Goal: Task Accomplishment & Management: Use online tool/utility

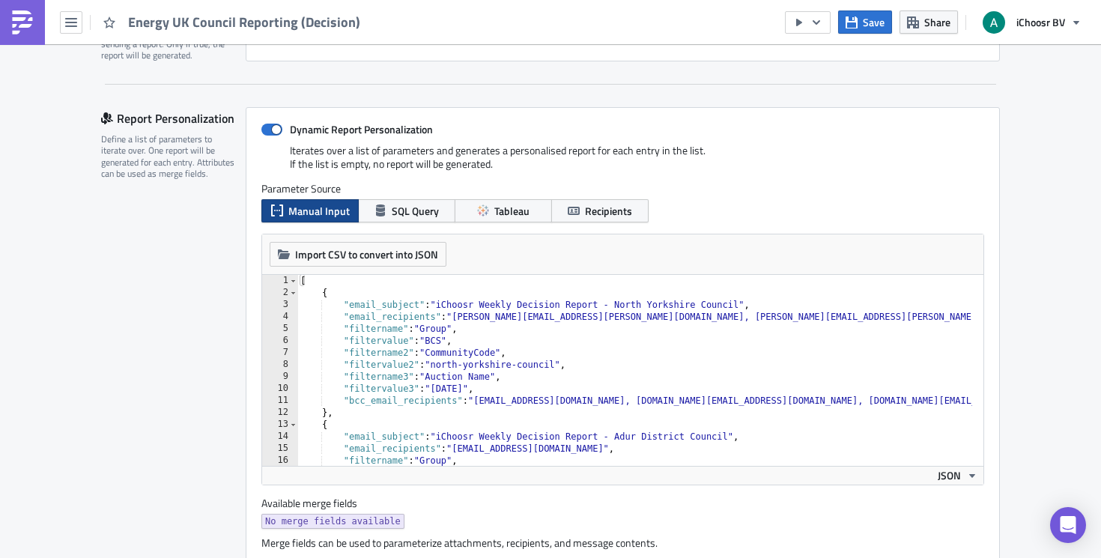
scroll to position [289, 0]
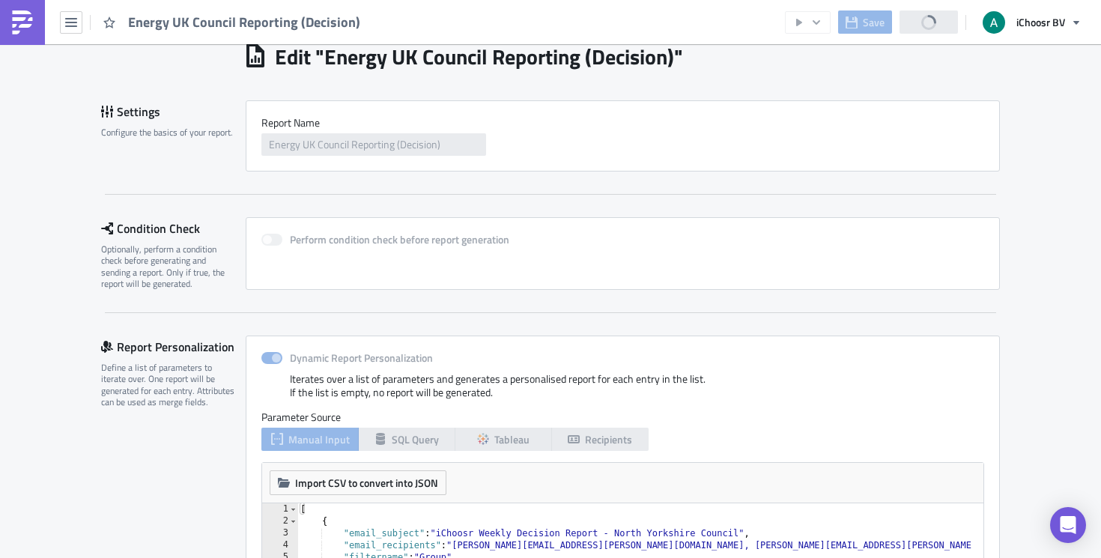
scroll to position [270, 0]
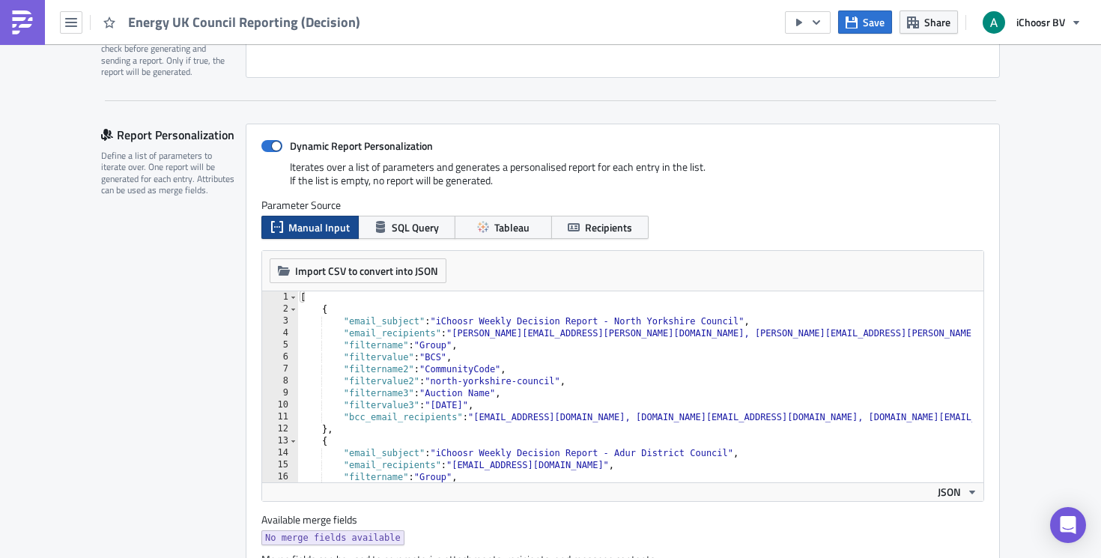
click at [515, 337] on div "[ { "email_subject" : "iChoosr Weekly Decision Report - North Yorkshire Council…" at bounding box center [831, 393] width 1069 height 204
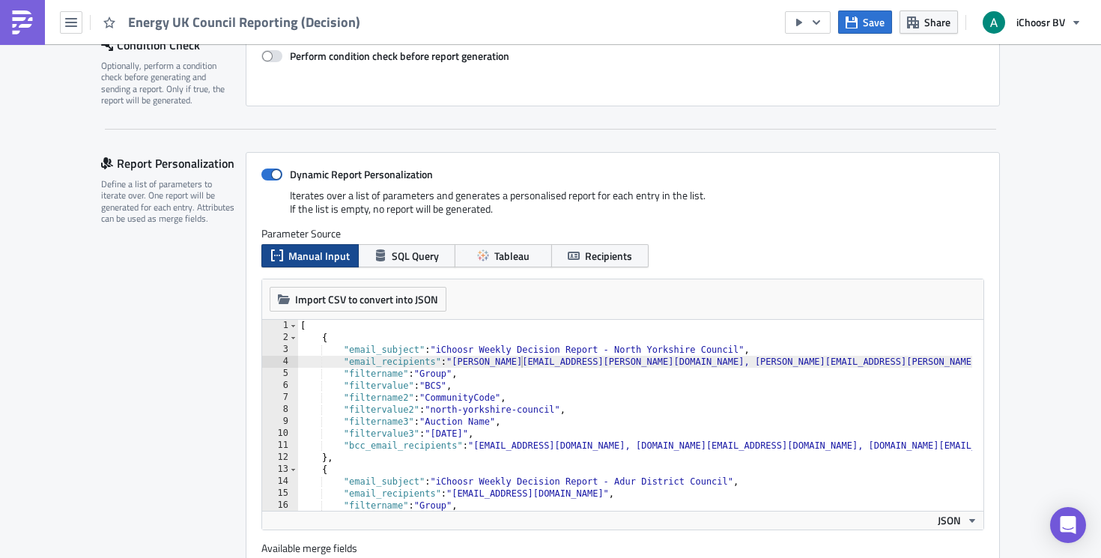
scroll to position [238, 0]
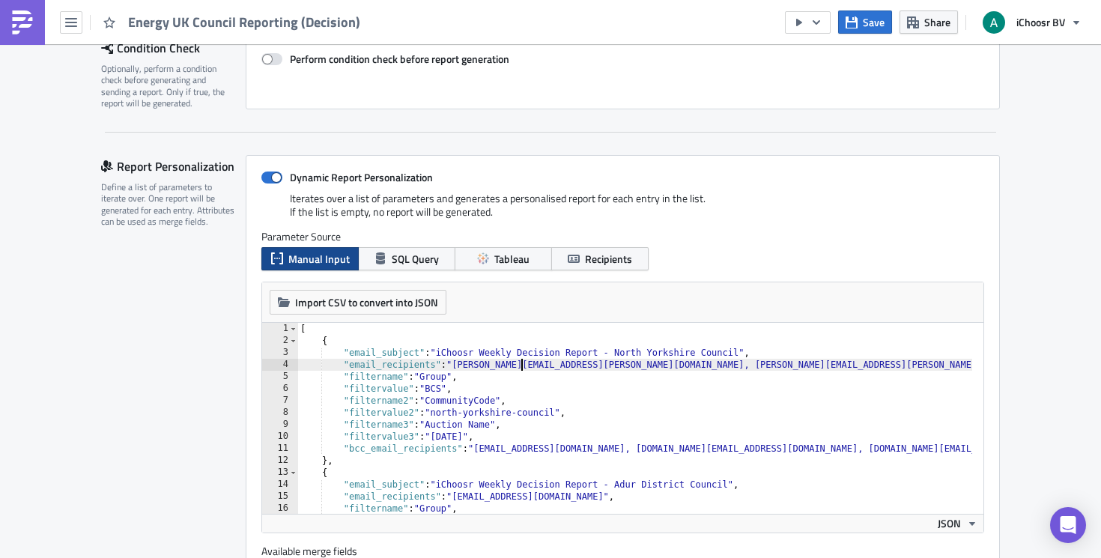
click at [650, 402] on div "[ { "email_subject" : "iChoosr Weekly Decision Report - North Yorkshire Council…" at bounding box center [831, 425] width 1069 height 204
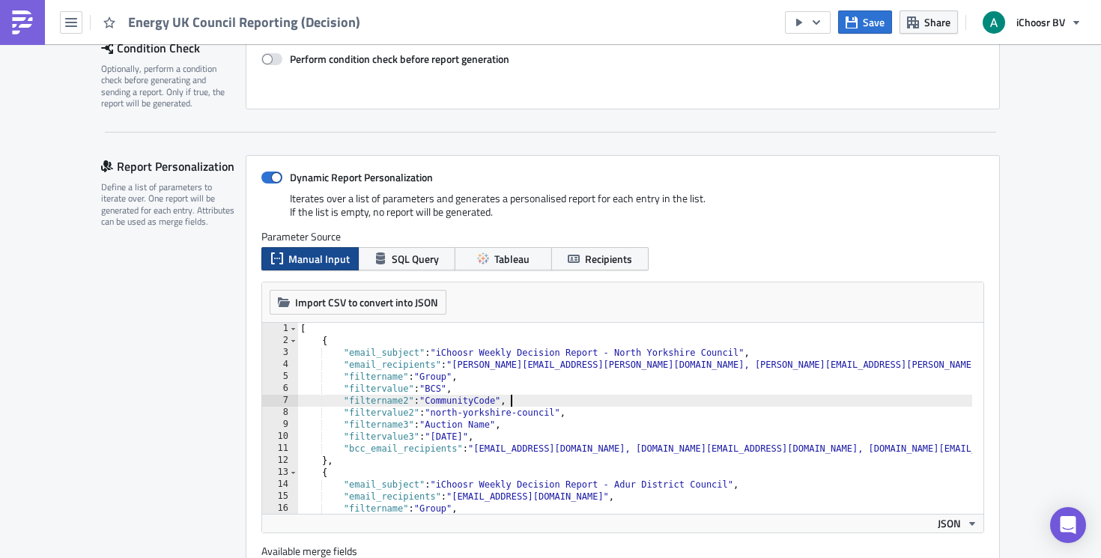
click at [635, 372] on div "[ { "email_subject" : "iChoosr Weekly Decision Report - North Yorkshire Council…" at bounding box center [831, 425] width 1069 height 204
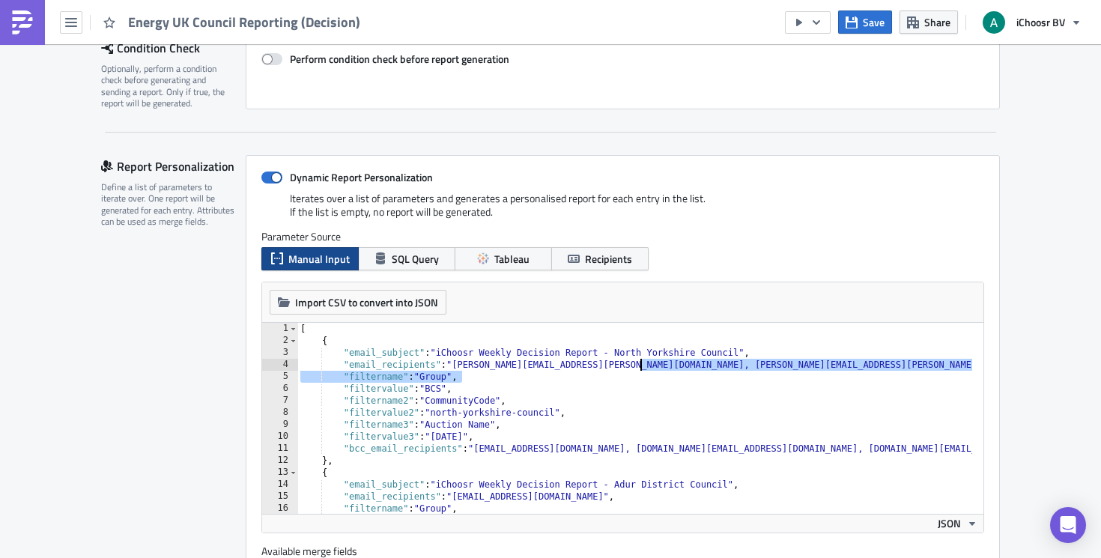
click at [646, 366] on div "[ { "email_subject" : "iChoosr Weekly Decision Report - North Yorkshire Council…" at bounding box center [831, 425] width 1069 height 204
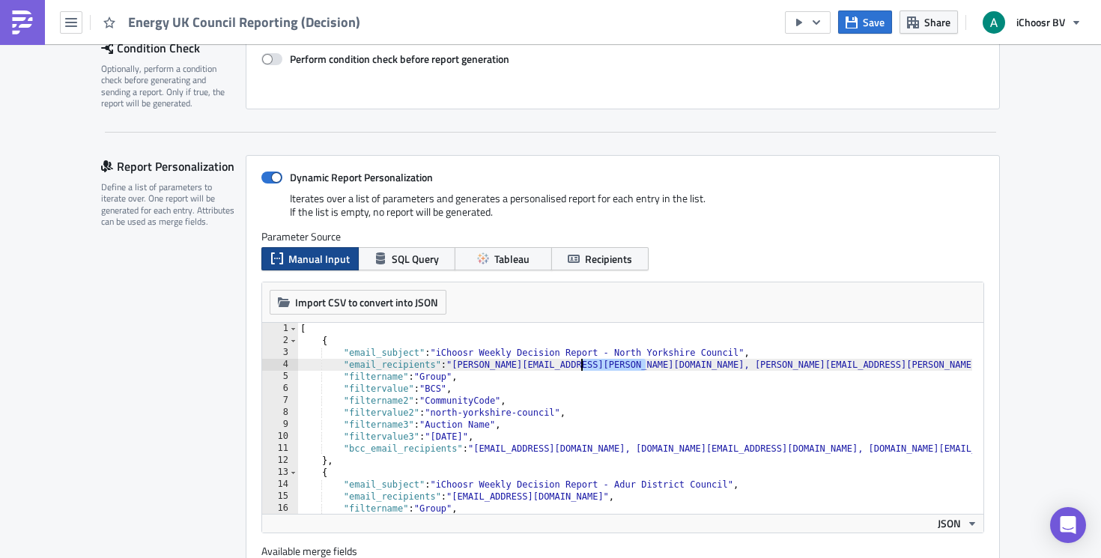
click at [580, 369] on div "[ { "email_subject" : "iChoosr Weekly Decision Report - North Yorkshire Council…" at bounding box center [831, 425] width 1069 height 204
drag, startPoint x: 647, startPoint y: 367, endPoint x: 453, endPoint y: 371, distance: 194.1
click at [453, 371] on div "[ { "email_subject" : "iChoosr Weekly Decision Report - North Yorkshire Council…" at bounding box center [831, 425] width 1069 height 204
click at [835, 369] on div "[ { "email_subject" : "iChoosr Weekly Decision Report - North Yorkshire Council…" at bounding box center [737, 425] width 880 height 204
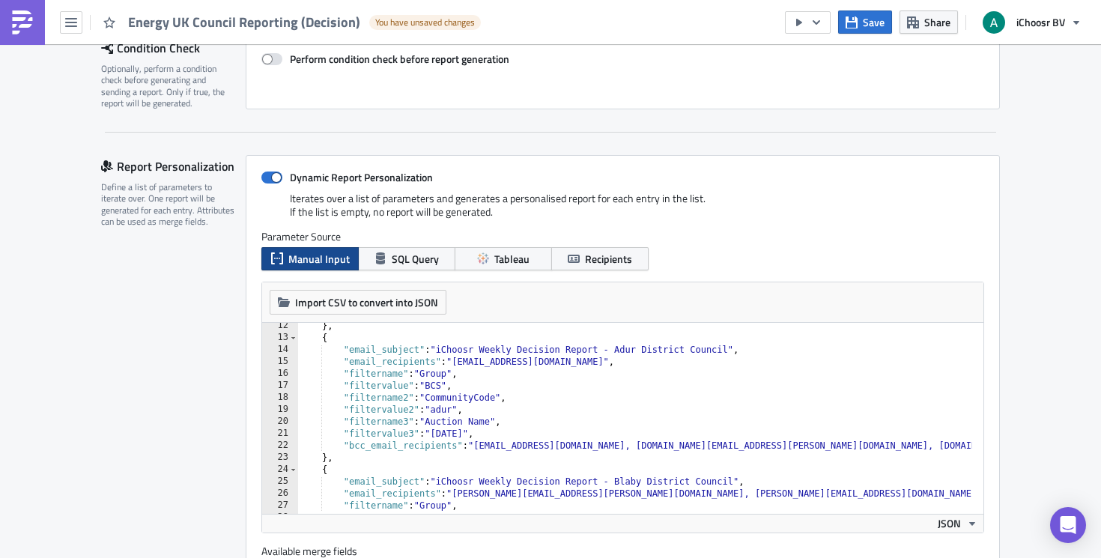
scroll to position [135, 0]
click at [657, 407] on div "} , { "email_subject" : "iChoosr Weekly Decision Report - Adur District Council…" at bounding box center [737, 422] width 880 height 204
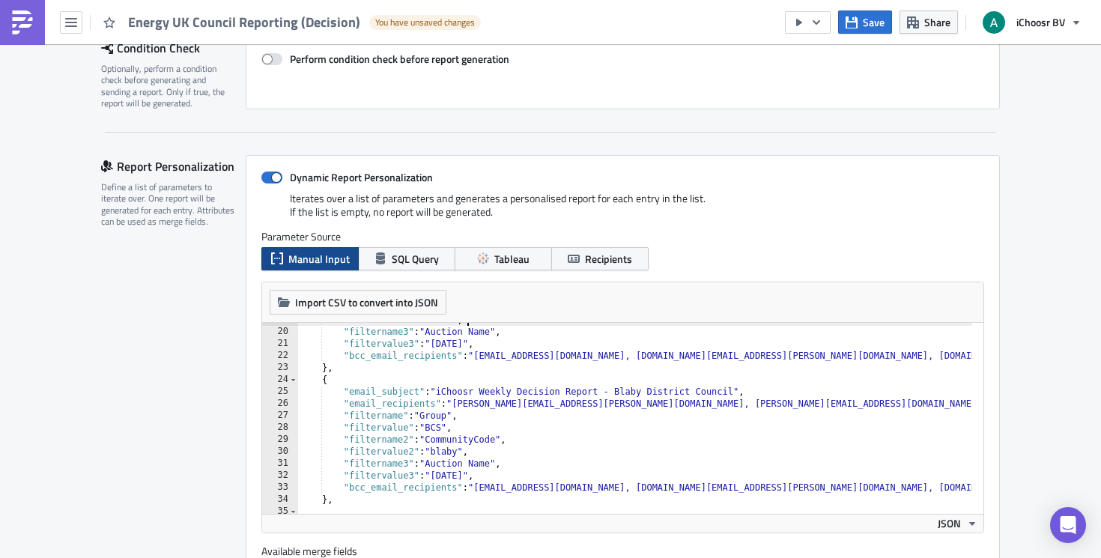
scroll to position [225, 0]
click at [590, 436] on div ""filtervalue2" : "adur" , "filtername3" : "Auction Name" , "filtervalue3" : "Se…" at bounding box center [737, 416] width 880 height 204
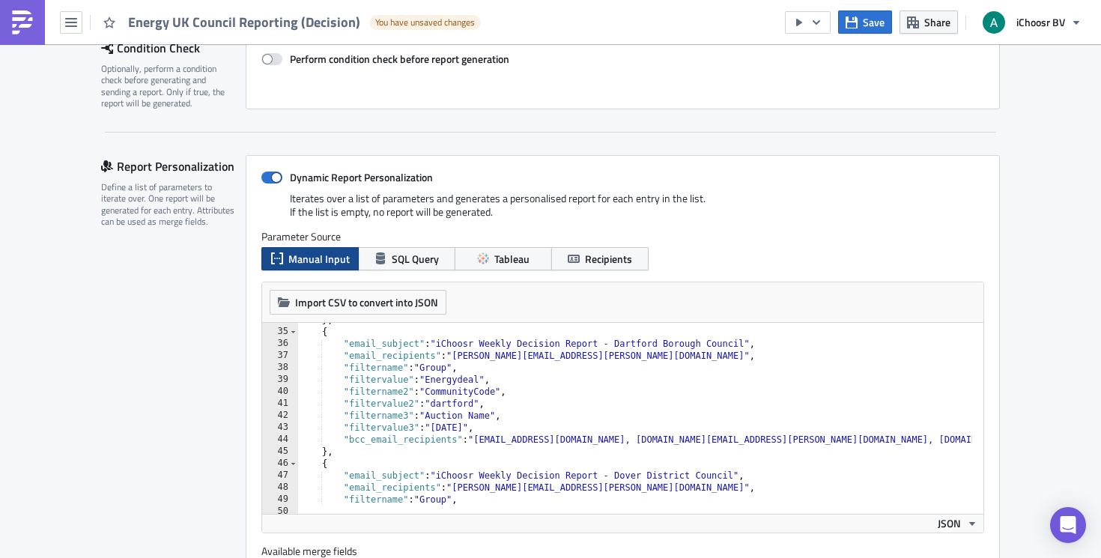
scroll to position [405, 0]
click at [638, 418] on div "} , { "email_subject" : "iChoosr Weekly Decision Report - Dartford Borough Coun…" at bounding box center [737, 416] width 880 height 204
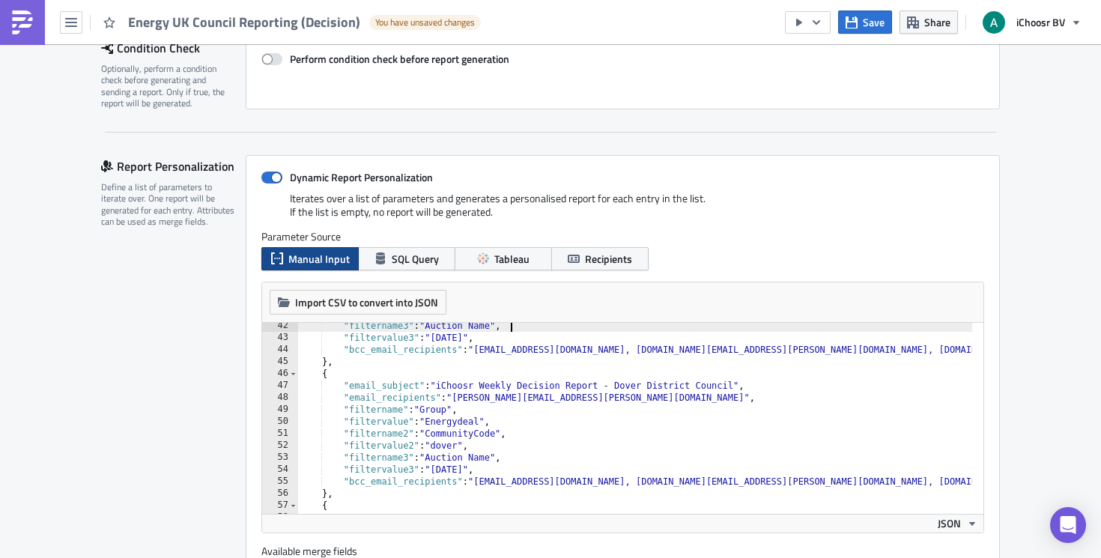
scroll to position [495, 0]
click at [676, 434] on div ""filtername3" : "Auction Name" , "filtervalue3" : "September 2025" , "bcc_email…" at bounding box center [737, 422] width 880 height 204
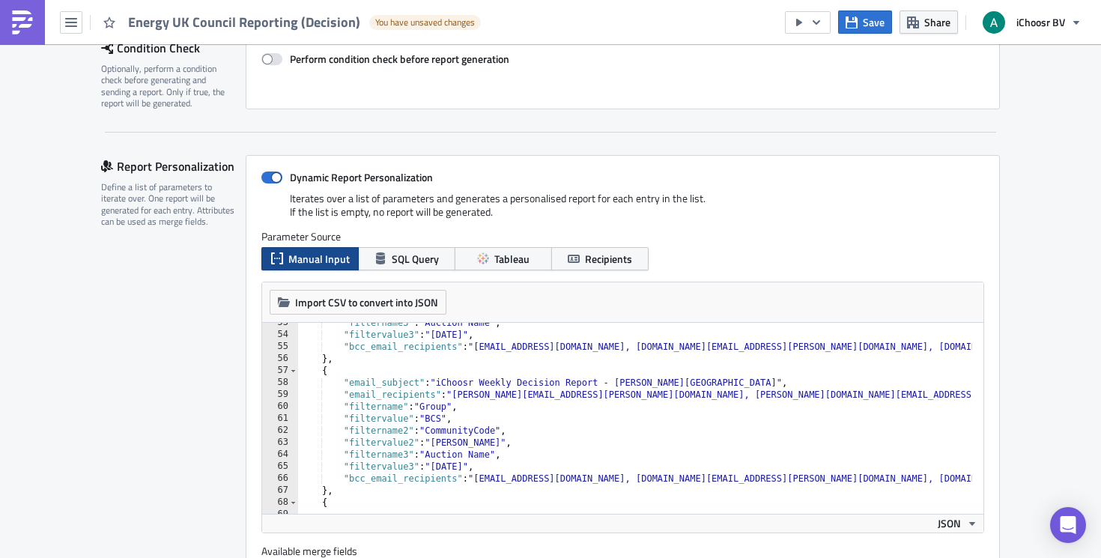
scroll to position [629, 0]
click at [810, 387] on div ""filtername3" : "Auction Name" , "filtervalue3" : "September 2025" , "bcc_email…" at bounding box center [737, 419] width 880 height 204
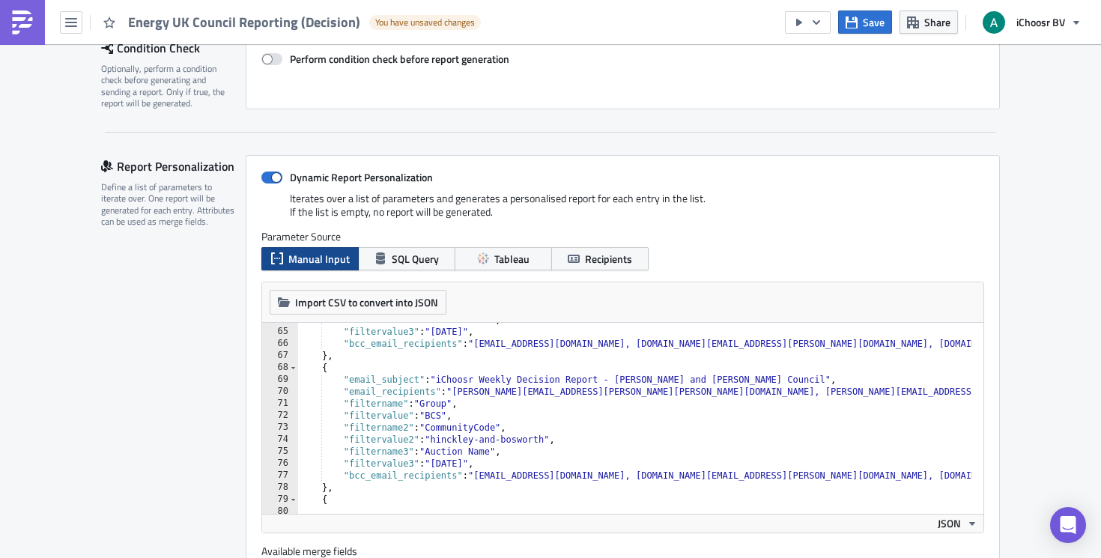
scroll to position [764, 0]
click at [678, 418] on div ""filtername3" : "Auction Name" , "filtervalue3" : "September 2025" , "bcc_email…" at bounding box center [737, 416] width 880 height 204
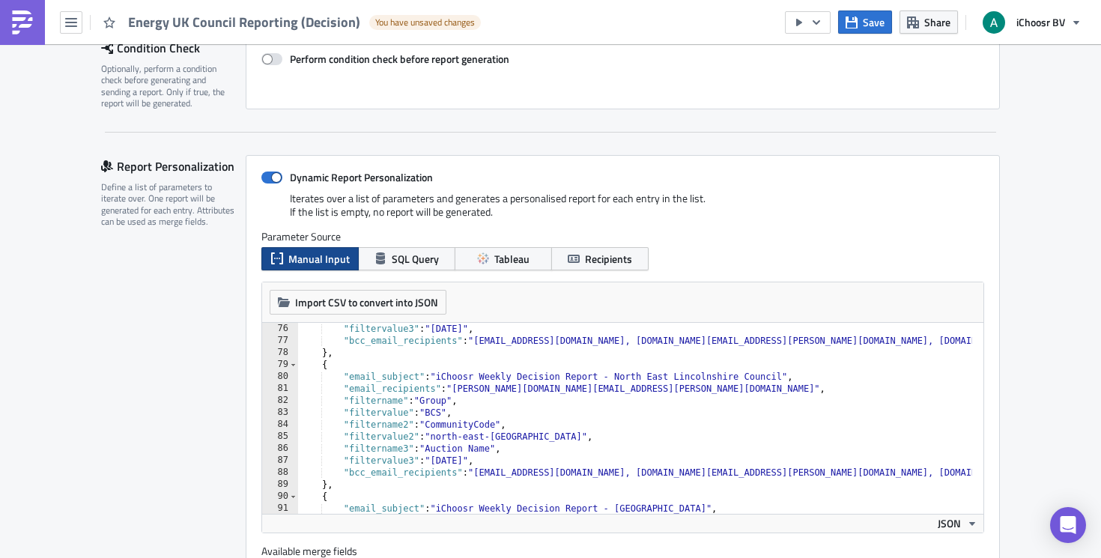
scroll to position [899, 0]
click at [621, 395] on div ""filtervalue3" : "September 2025" , "bcc_email_recipients" : "layla@ichoosr.com…" at bounding box center [737, 425] width 880 height 204
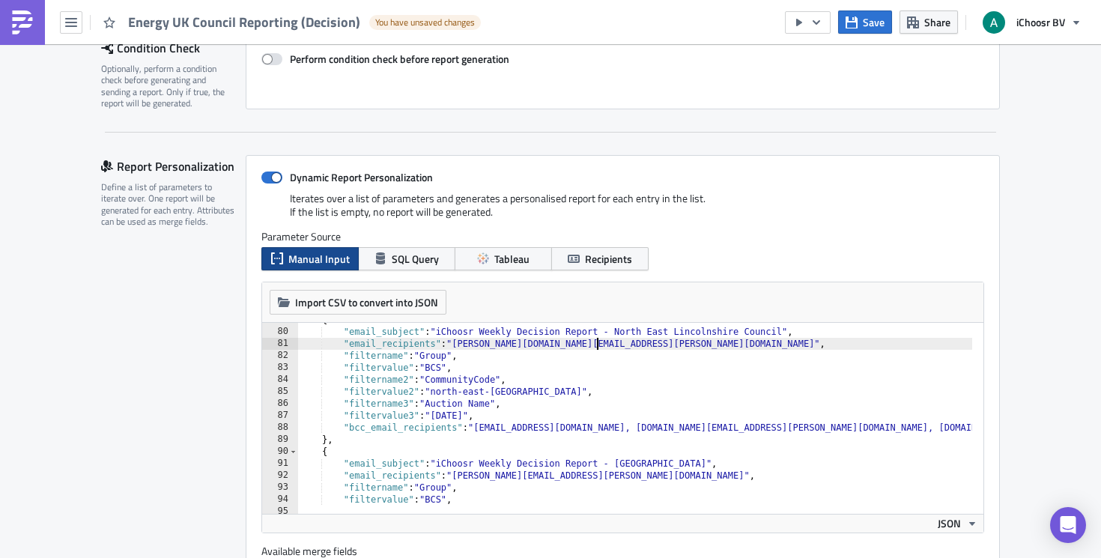
scroll to position [989, 0]
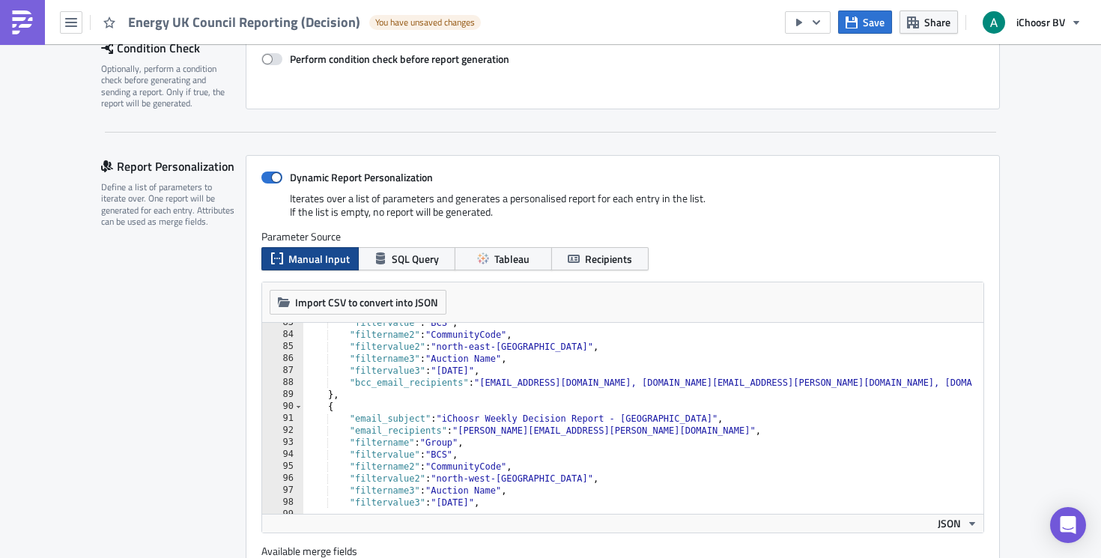
click at [748, 444] on div ""filtervalue" : "BCS" , "filtername2" : "CommunityCode" , "filtervalue2" : "nor…" at bounding box center [743, 419] width 880 height 204
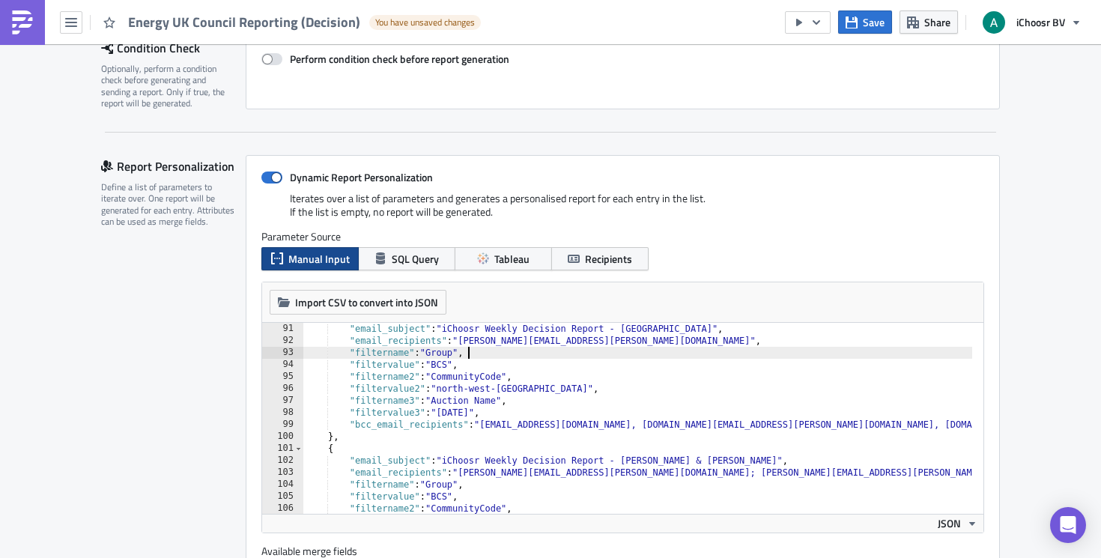
scroll to position [1124, 0]
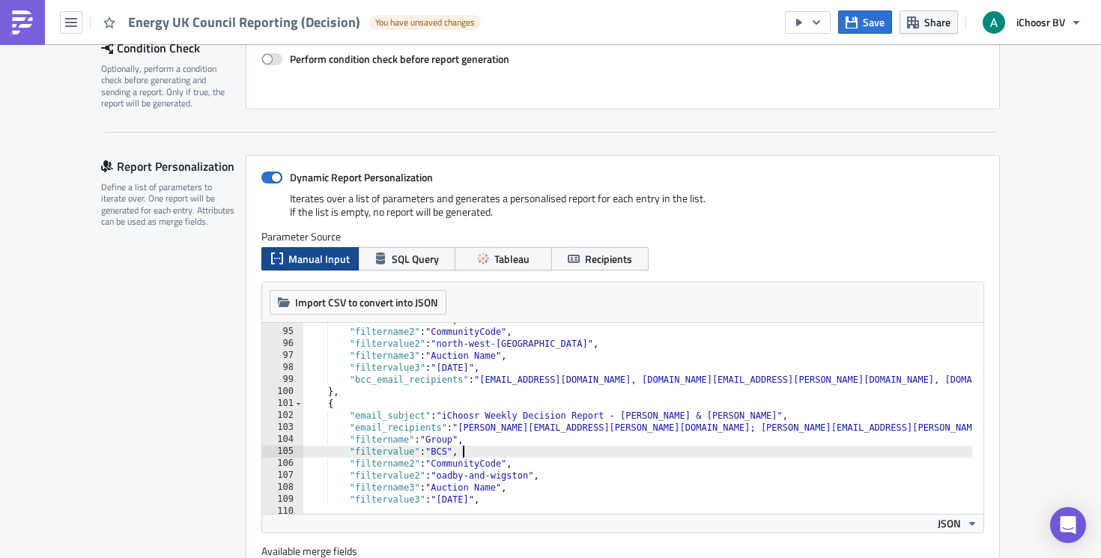
click at [566, 459] on div ""filtervalue" : "BCS" , "filtername2" : "CommunityCode" , "filtervalue2" : "nor…" at bounding box center [743, 416] width 880 height 204
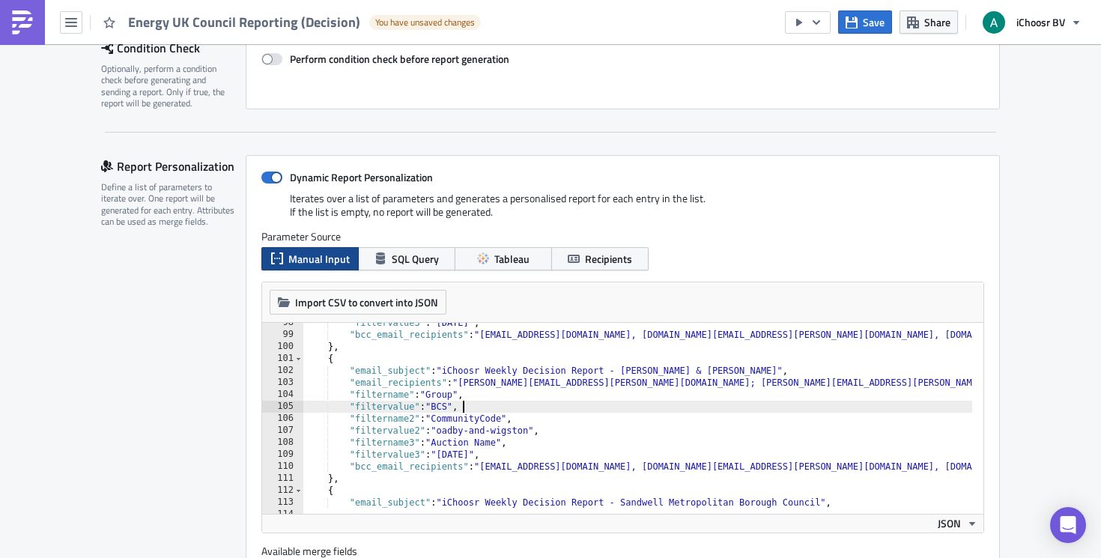
click at [922, 381] on div ""filtervalue3" : "September 2025" , "bcc_email_recipients" : "layla@ichoosr.com…" at bounding box center [743, 419] width 880 height 204
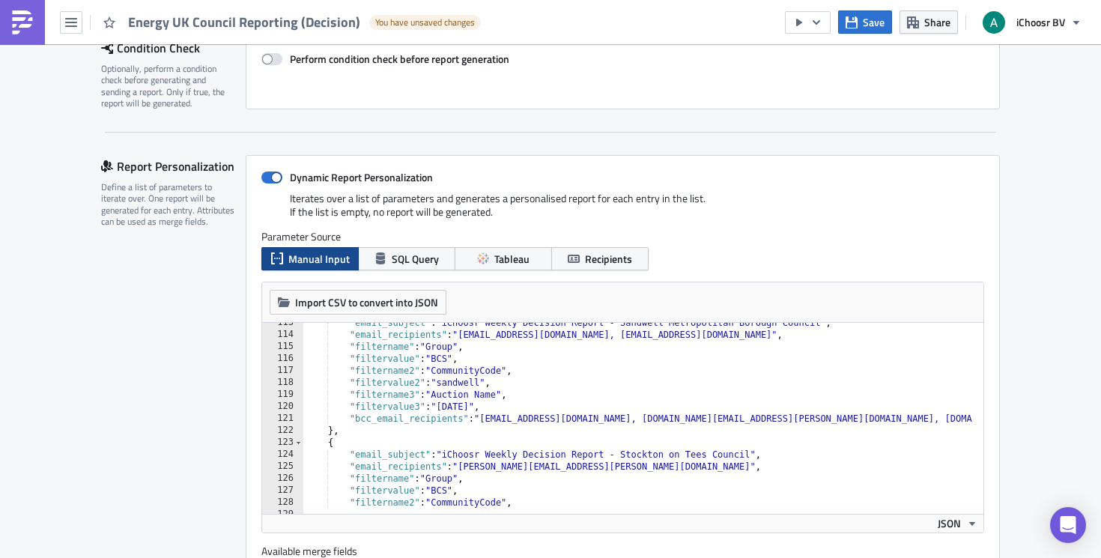
scroll to position [1304, 0]
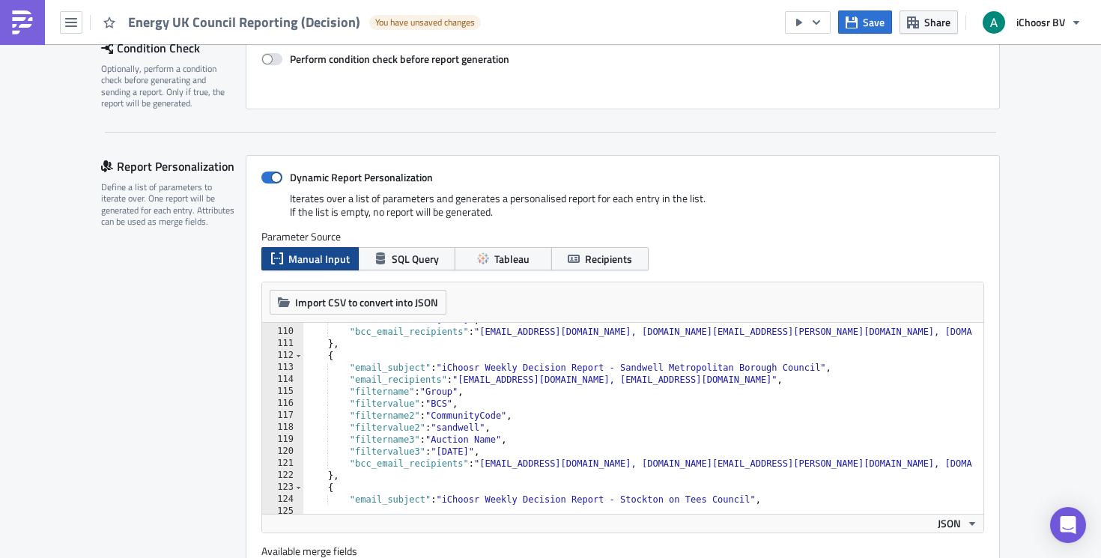
click at [798, 387] on div ""filtervalue3" : "September 2025" , "bcc_email_recipients" : "layla@ichoosr.com…" at bounding box center [743, 416] width 880 height 204
click at [769, 382] on div ""filtervalue3" : "September 2025" , "bcc_email_recipients" : "layla@ichoosr.com…" at bounding box center [743, 416] width 880 height 204
click at [781, 383] on div ""filtervalue3" : "September 2025" , "bcc_email_recipients" : "layla@ichoosr.com…" at bounding box center [743, 416] width 880 height 204
click at [609, 381] on div ""filtervalue3" : "September 2025" , "bcc_email_recipients" : "layla@ichoosr.com…" at bounding box center [743, 416] width 880 height 204
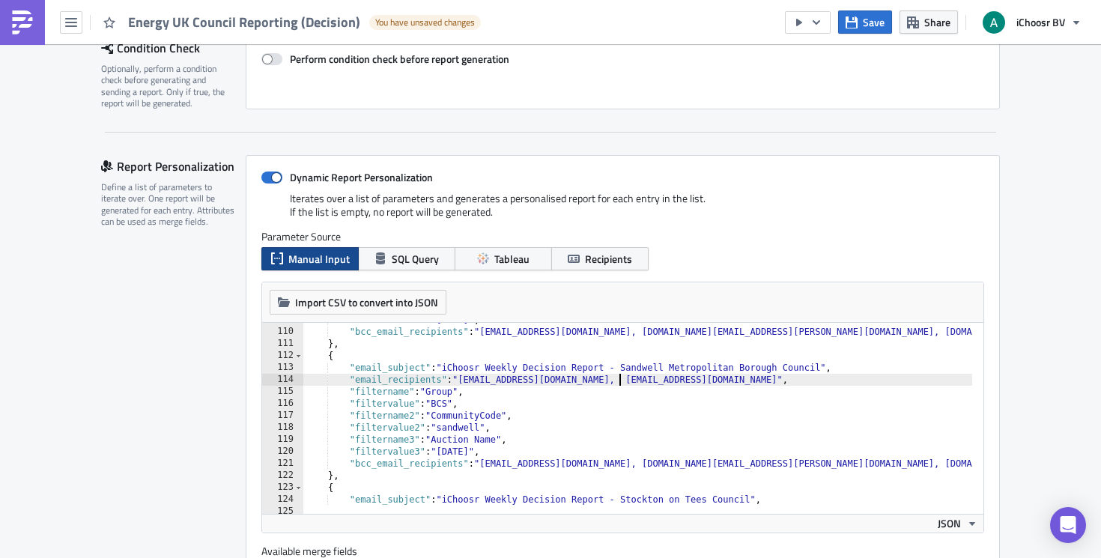
paste textarea "Comms - Press_Office@sandwell.gov.uk"
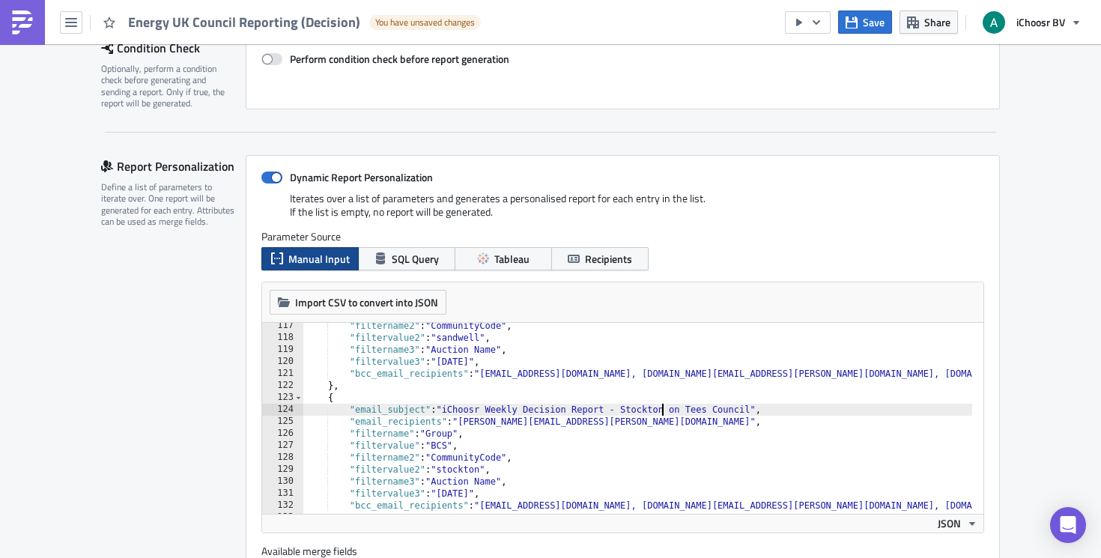
click at [659, 416] on div ""filtername2" : "CommunityCode" , "filtervalue2" : "sandwell" , "filtername3" :…" at bounding box center [743, 422] width 880 height 204
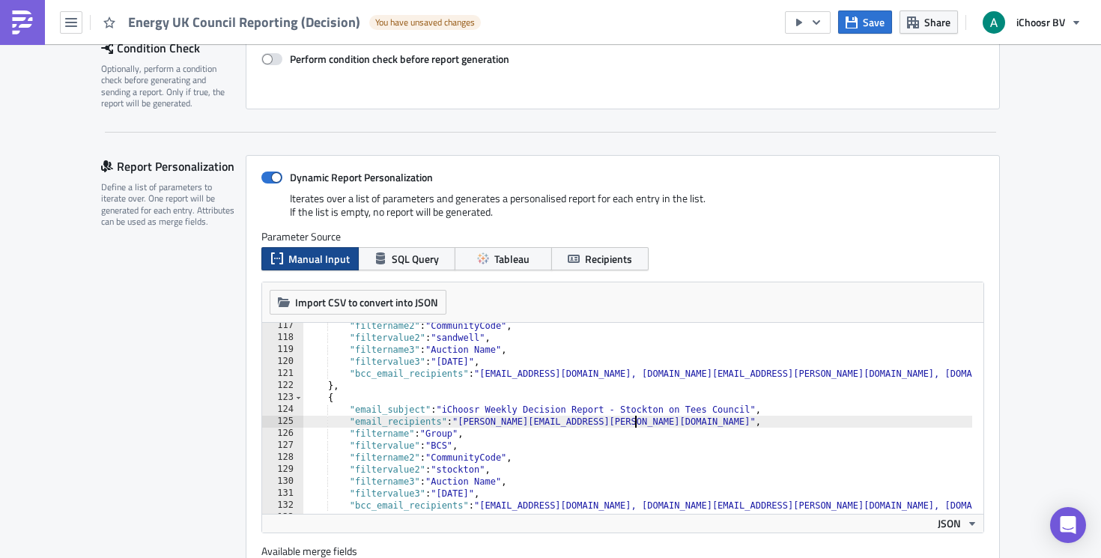
click at [661, 429] on div ""filtername2" : "CommunityCode" , "filtervalue2" : "sandwell" , "filtername3" :…" at bounding box center [743, 422] width 880 height 204
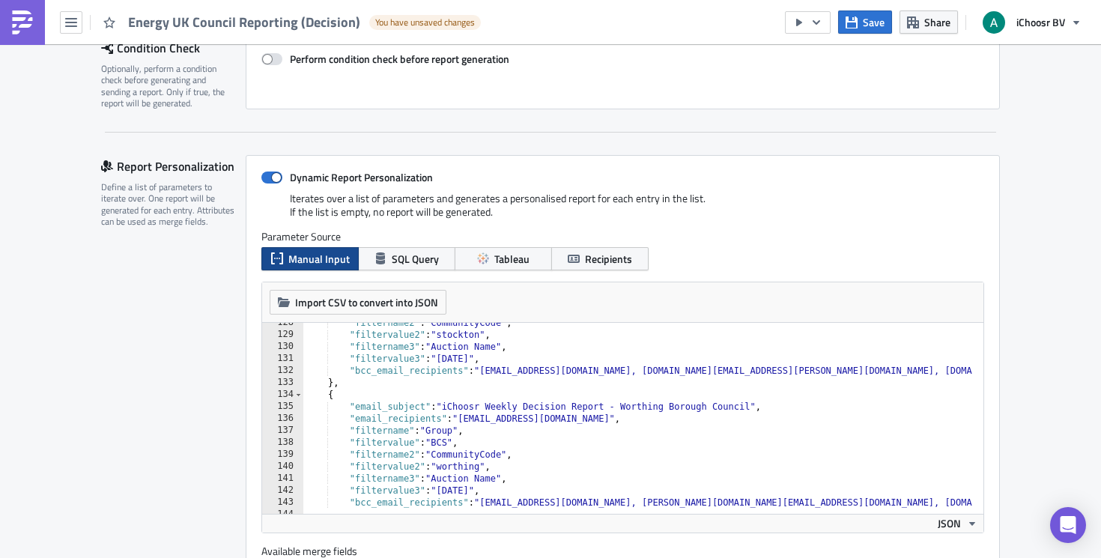
scroll to position [1573, 0]
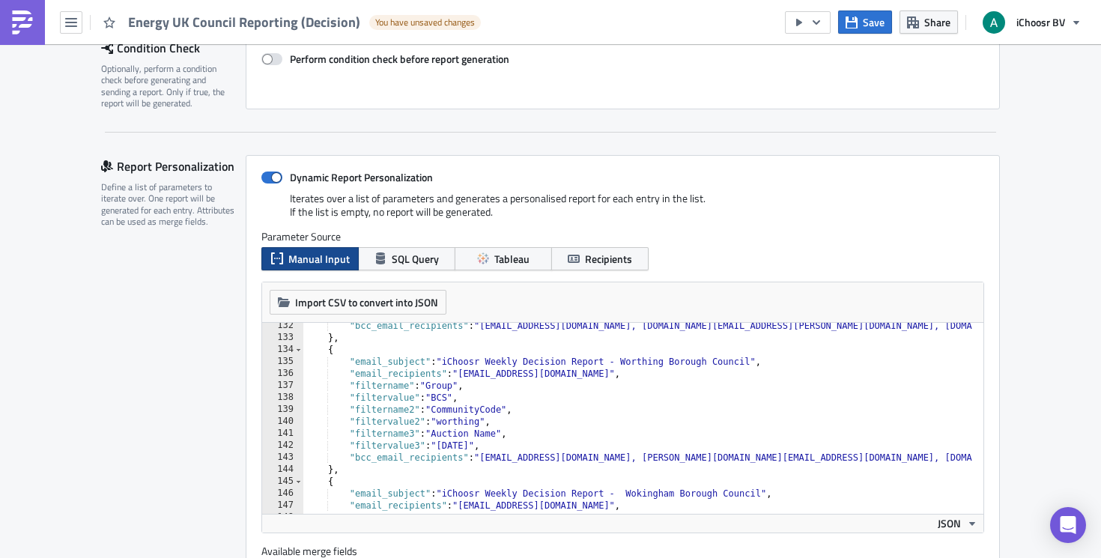
click at [690, 369] on div ""bcc_email_recipients" : "layla@ichoosr.com, rhiannon.kallio@ichoosr.com, chris…" at bounding box center [743, 422] width 880 height 204
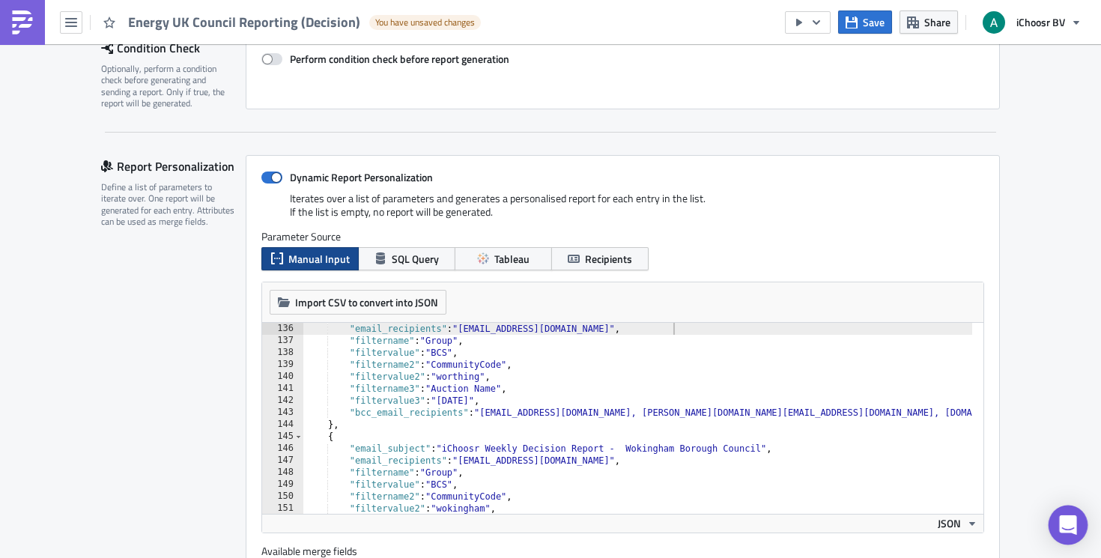
scroll to position [1663, 0]
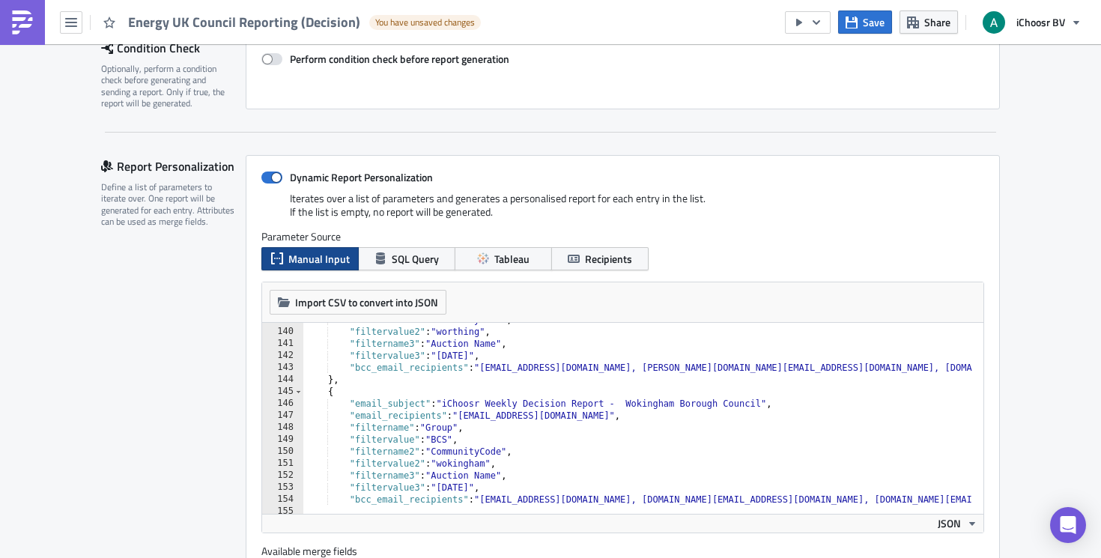
click at [660, 419] on div ""filtername2" : "CommunityCode" , "filtervalue2" : "worthing" , "filtername3" :…" at bounding box center [743, 416] width 880 height 204
type textarea ""email_recipients": "kacper.jarkiewicz@wokingham.gov.uk","
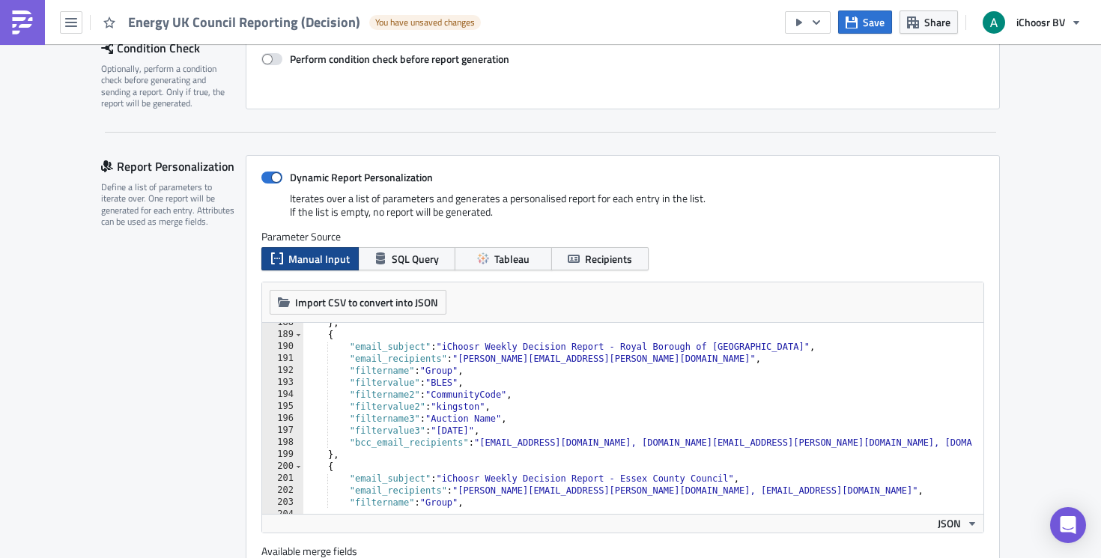
scroll to position [2338, 0]
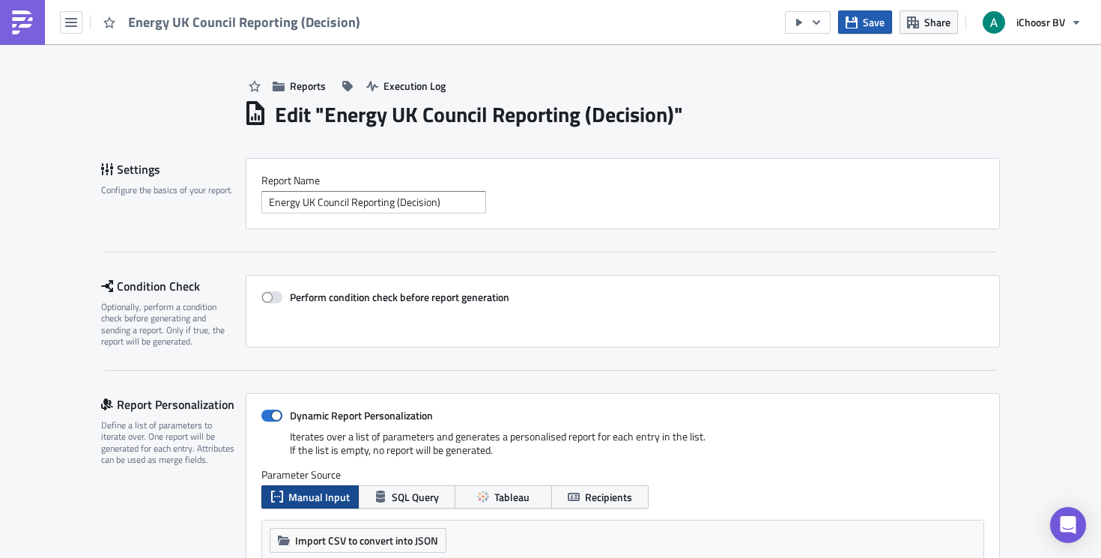
click at [862, 25] on button "Save" at bounding box center [865, 21] width 54 height 23
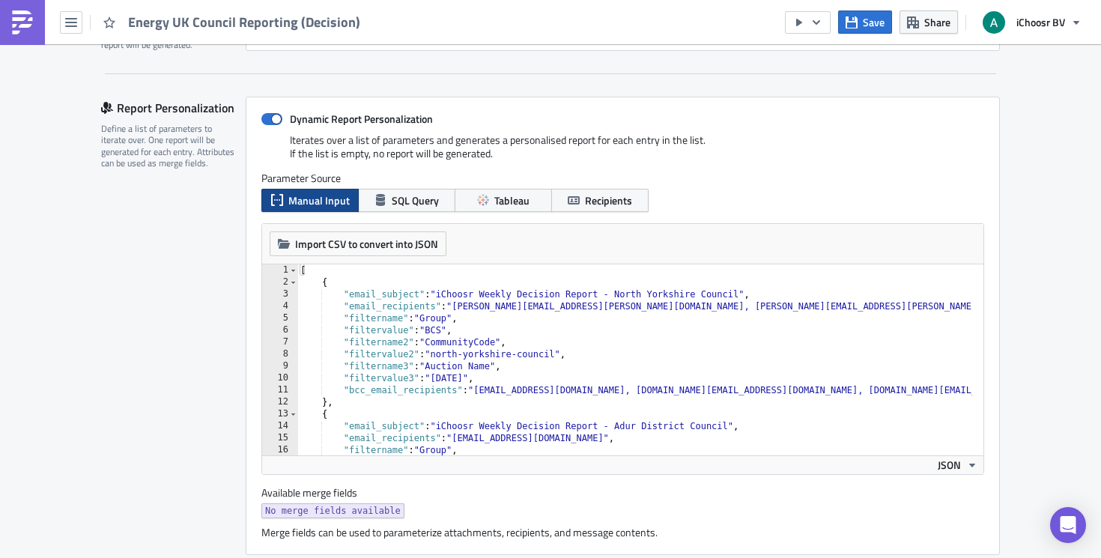
scroll to position [196, 0]
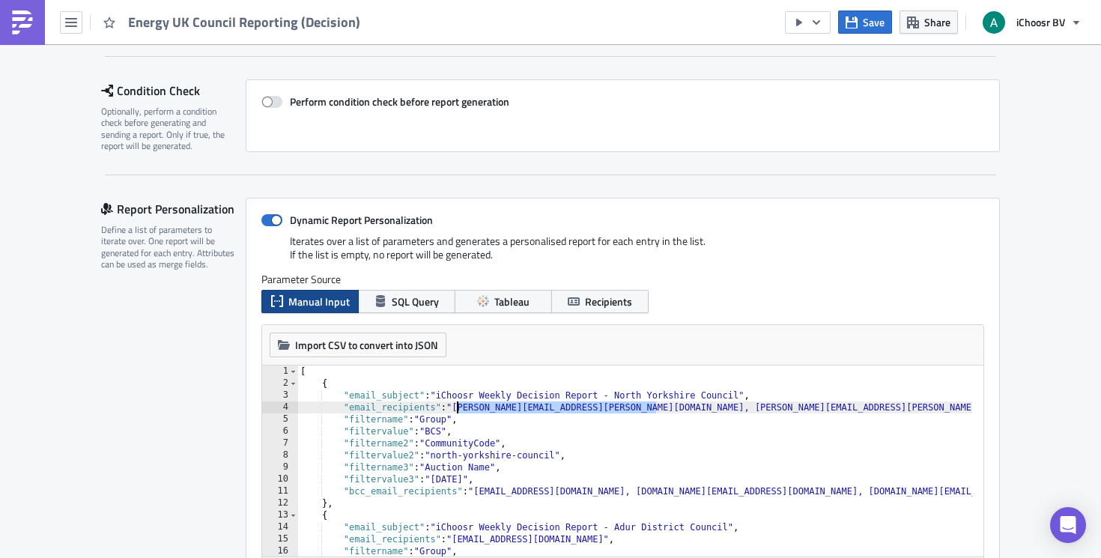
drag, startPoint x: 650, startPoint y: 411, endPoint x: 453, endPoint y: 409, distance: 197.1
click at [453, 409] on div "[ { "email_subject" : "iChoosr Weekly Decision Report - North Yorkshire Council…" at bounding box center [831, 468] width 1069 height 204
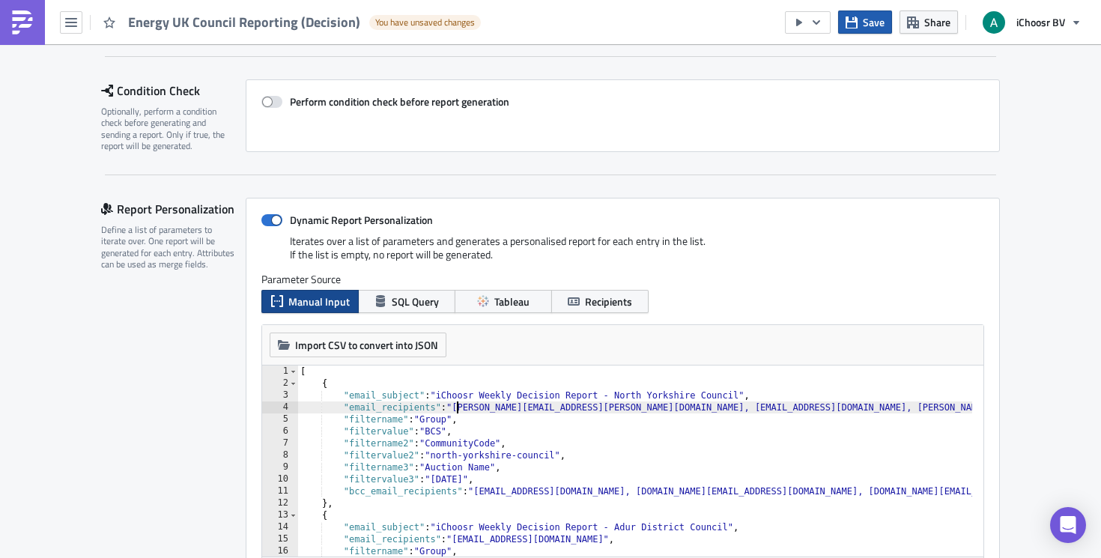
click at [859, 22] on button "Save" at bounding box center [865, 21] width 54 height 23
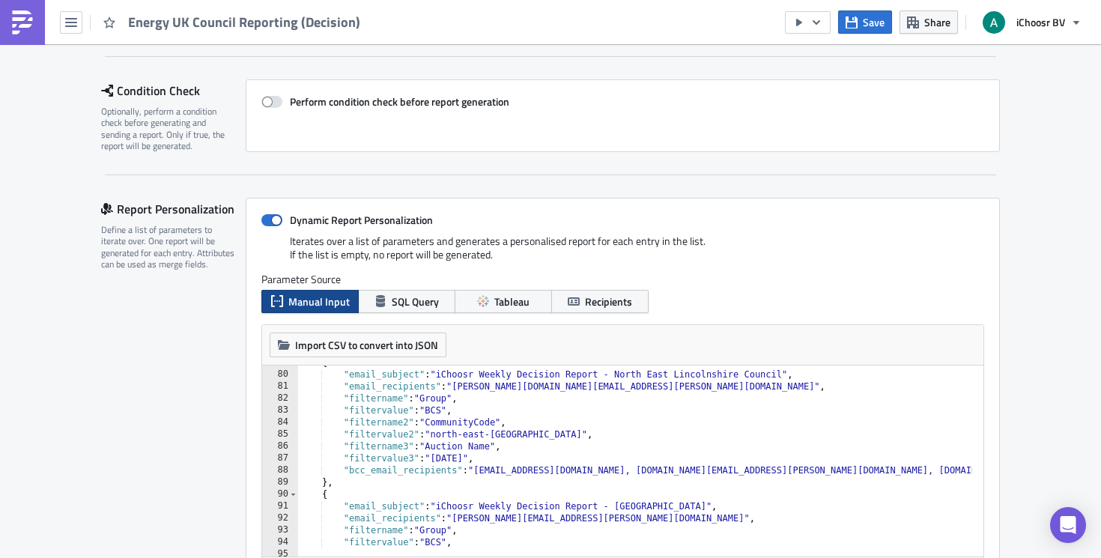
scroll to position [944, 0]
click at [756, 390] on div "{ "email_subject" : "iChoosr Weekly Decision Report - North East Lincolnshire C…" at bounding box center [737, 459] width 880 height 204
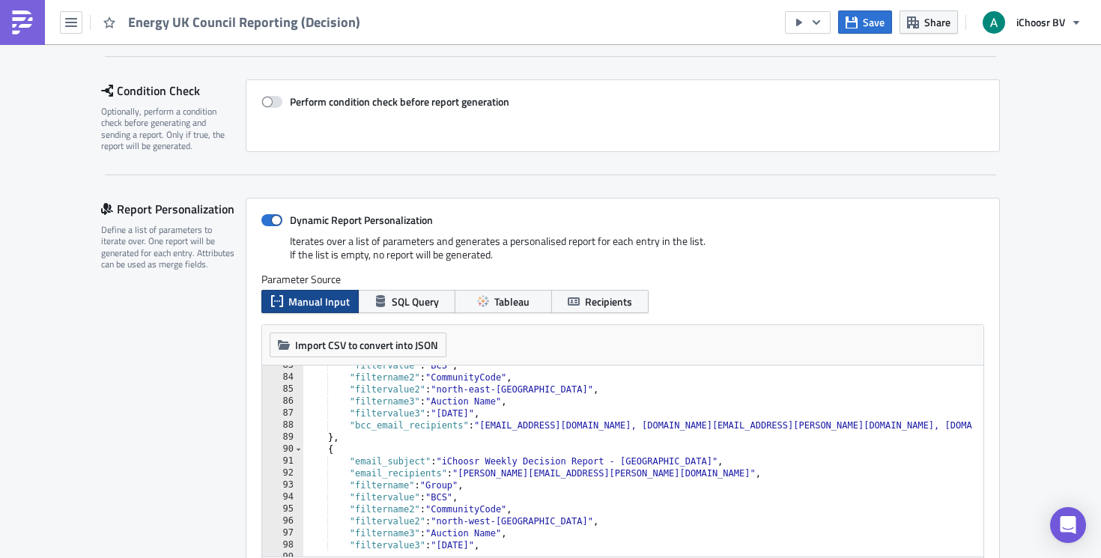
scroll to position [1034, 0]
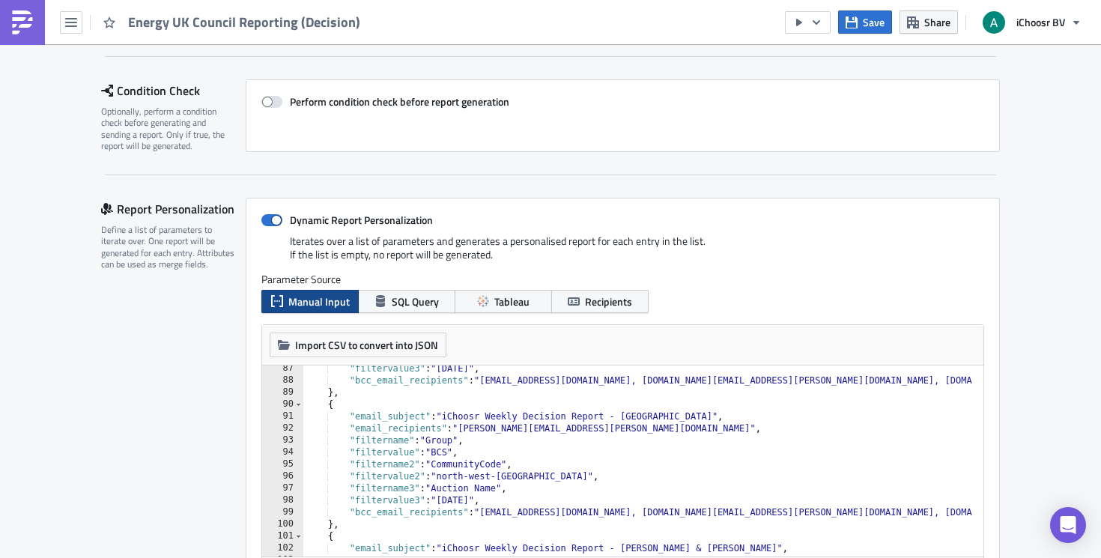
click at [627, 447] on div ""filtervalue3" : "September 2025" , "bcc_email_recipients" : "layla@ichoosr.com…" at bounding box center [743, 465] width 880 height 204
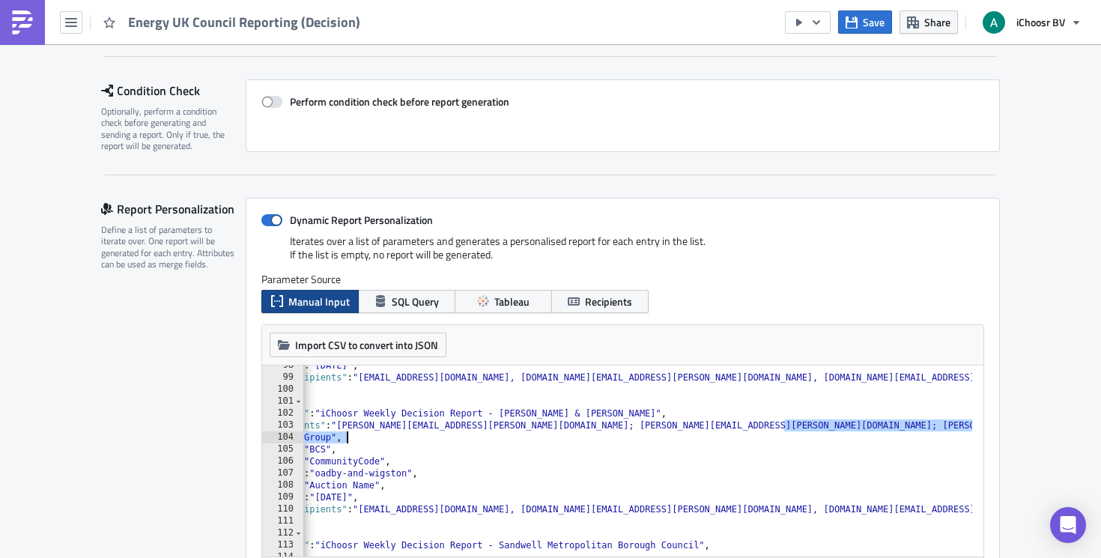
scroll to position [0, 121]
drag, startPoint x: 902, startPoint y: 429, endPoint x: 992, endPoint y: 433, distance: 90.0
click at [992, 433] on div "Dynamic Report Personalization Iterates over a list of parameters and generates…" at bounding box center [623, 427] width 754 height 459
click at [757, 445] on div ""filtervalue3" : "September 2025" , "bcc_email_recipients" : "layla@ichoosr.com…" at bounding box center [622, 462] width 880 height 204
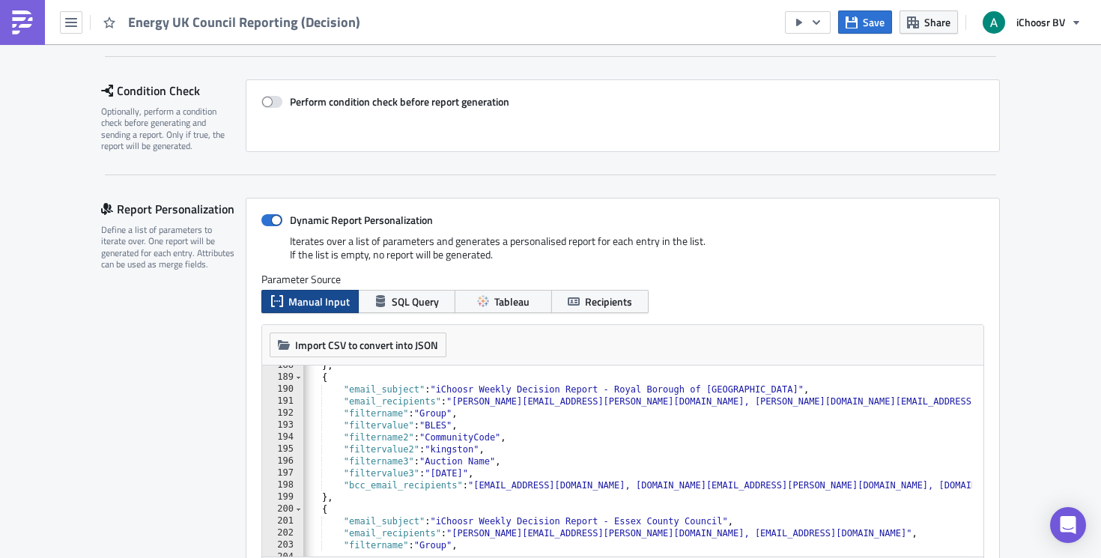
scroll to position [2248, 0]
click at [806, 411] on div "} , { "email_subject" : "iChoosr Weekly Decision Report - Royal Borough of King…" at bounding box center [737, 462] width 880 height 204
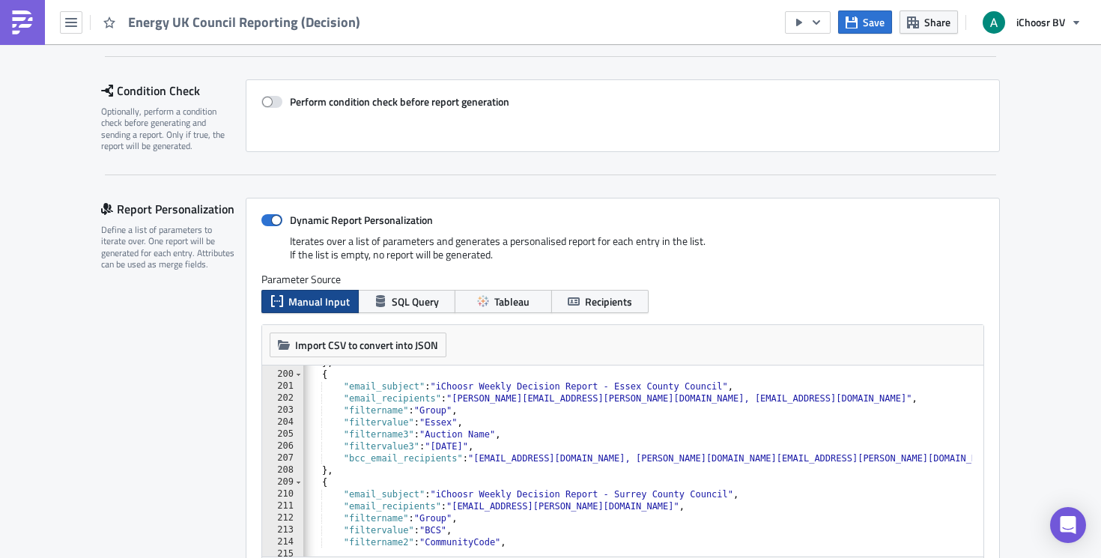
scroll to position [2383, 0]
click at [615, 426] on div "} , { "email_subject" : "iChoosr Weekly Decision Report - Essex County Council"…" at bounding box center [737, 459] width 880 height 204
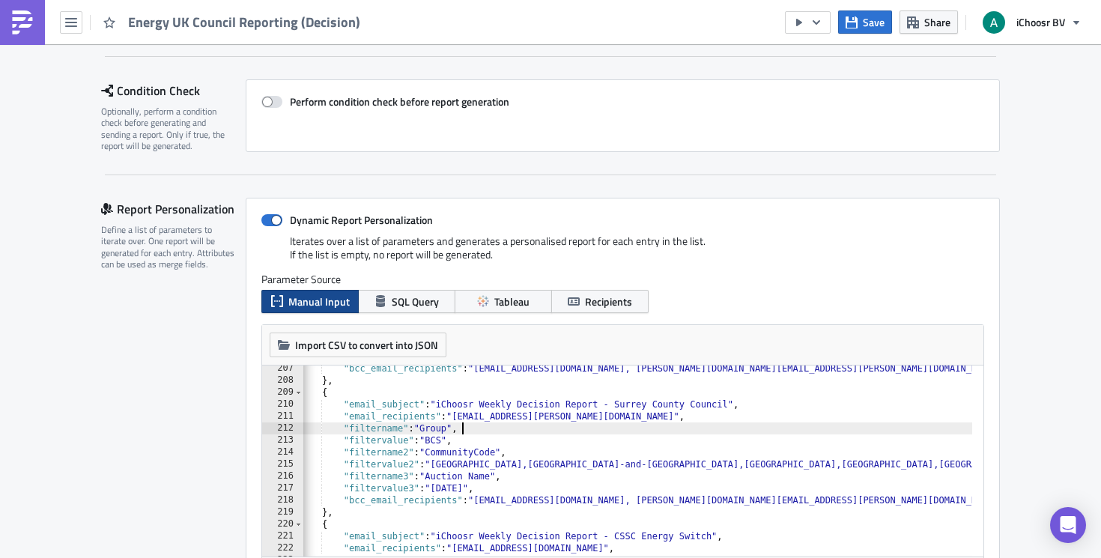
click at [656, 428] on div ""bcc_email_recipients" : "layla@ichoosr.com, oliver.kenyon@ichoosr.com, rhianno…" at bounding box center [737, 465] width 880 height 204
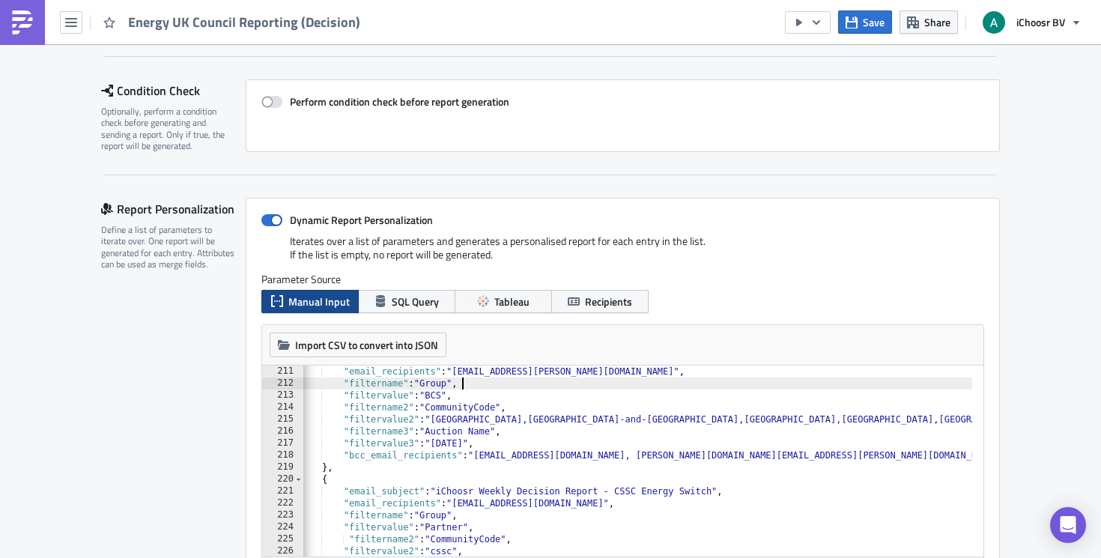
scroll to position [2562, 0]
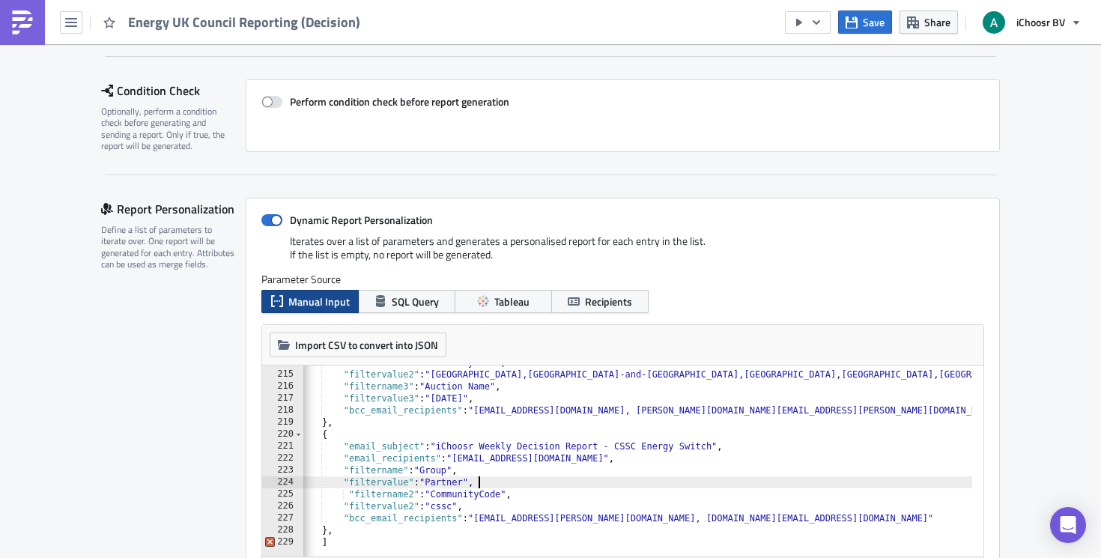
click at [638, 480] on div ""filtername2" : "CommunityCode" , "filtervalue2" : "elmbridge,epsom-and-ewell,g…" at bounding box center [737, 459] width 880 height 204
type textarea ""filtervalue": "Partner","
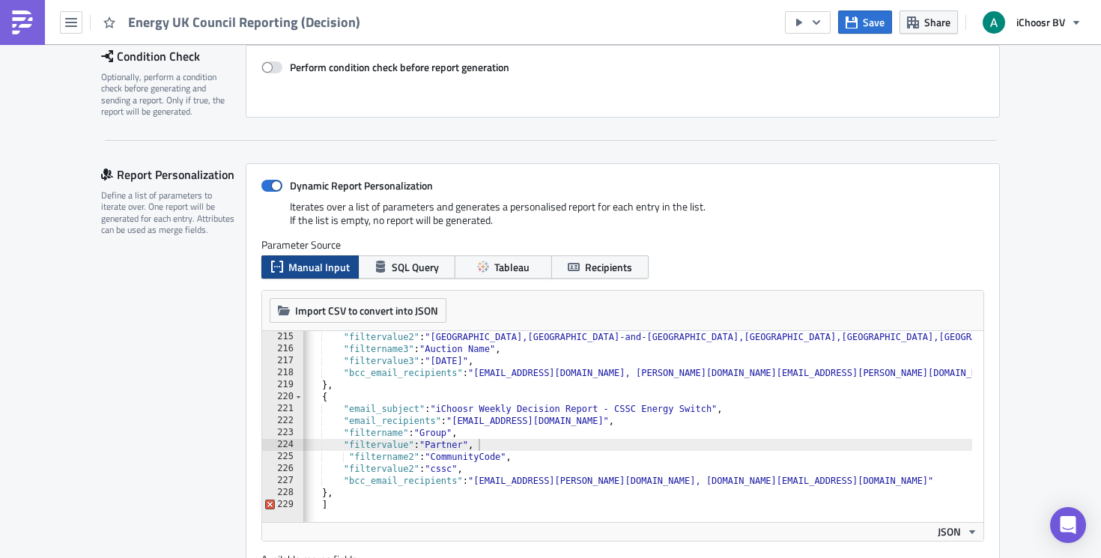
scroll to position [230, 0]
click at [864, 28] on span "Save" at bounding box center [874, 22] width 22 height 16
click at [861, 16] on button "Save" at bounding box center [865, 21] width 54 height 23
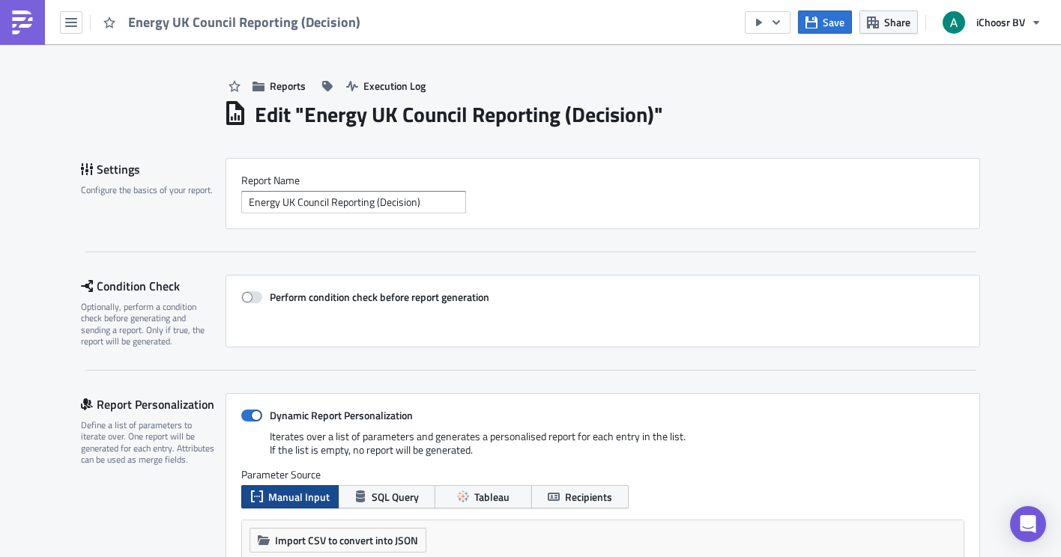
scroll to position [2565, 0]
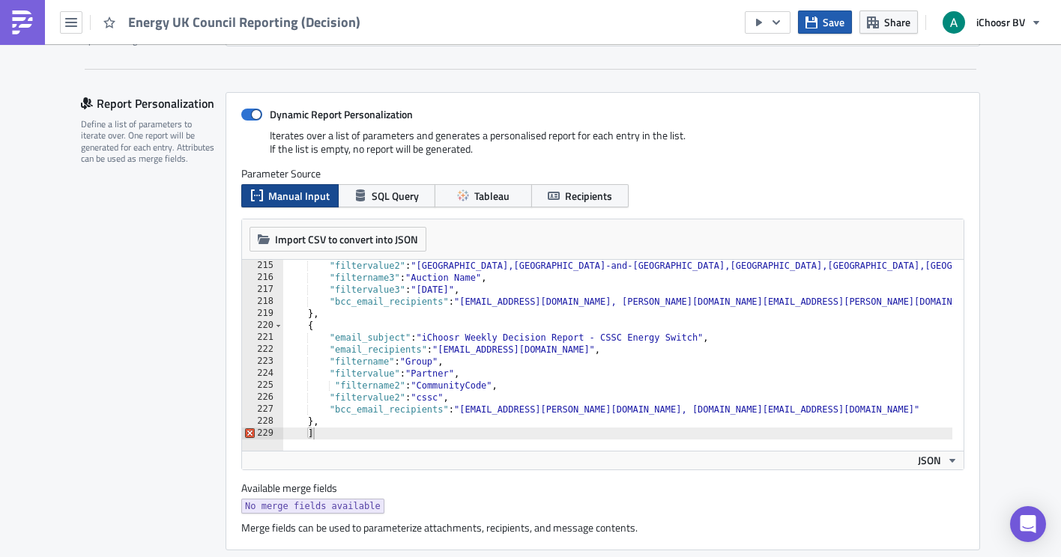
click at [817, 17] on icon "button" at bounding box center [811, 22] width 12 height 12
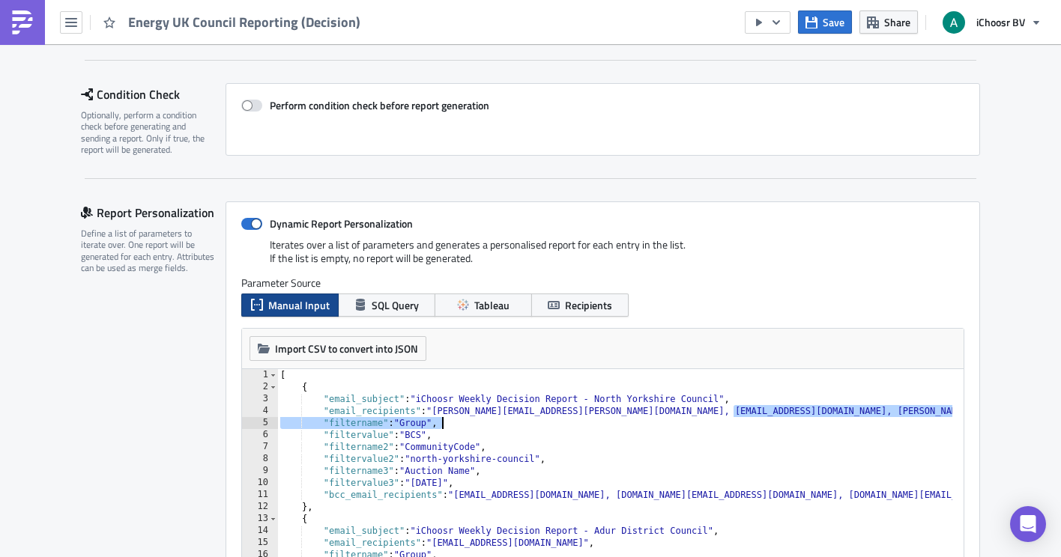
drag, startPoint x: 731, startPoint y: 410, endPoint x: 1013, endPoint y: 424, distance: 282.8
click at [919, 411] on div "[ { "email_subject" : "iChoosr Weekly Decision Report - North Yorkshire Council…" at bounding box center [717, 471] width 880 height 204
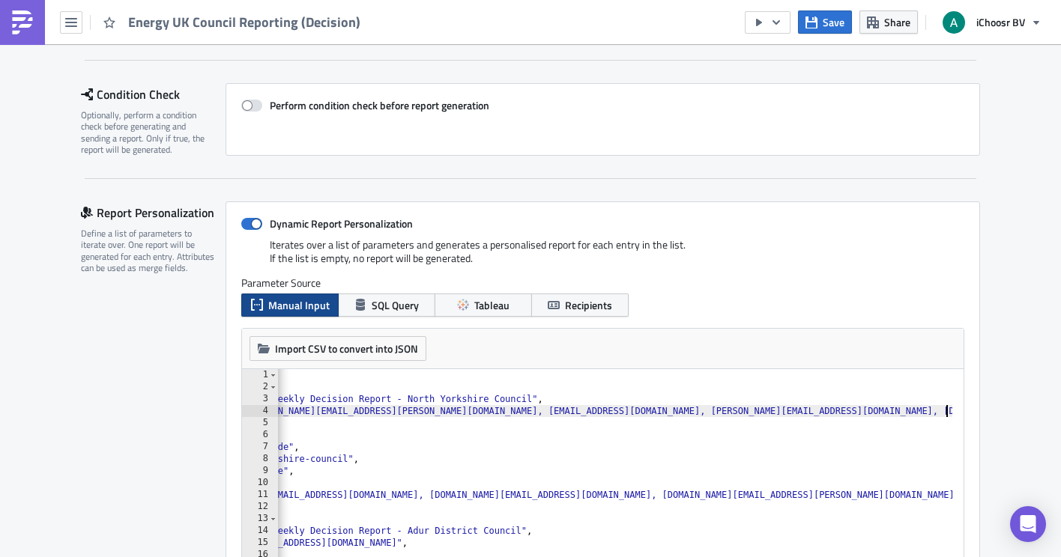
scroll to position [0, 197]
type textarea ""filtername": "Group","
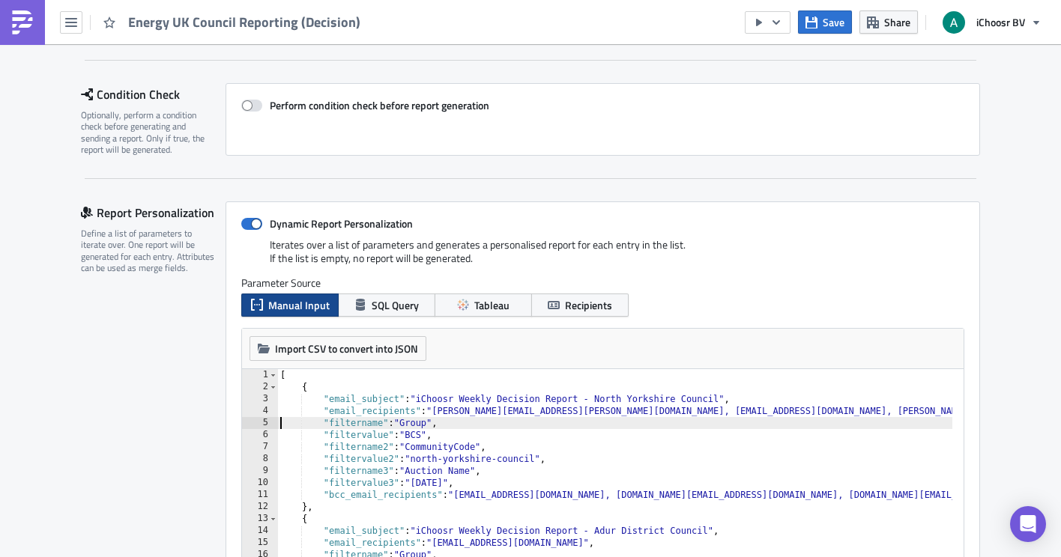
scroll to position [0, 0]
click at [869, 238] on div "Iterates over a list of parameters and generates a personalised report for each…" at bounding box center [602, 257] width 723 height 38
